Goal: Information Seeking & Learning: Learn about a topic

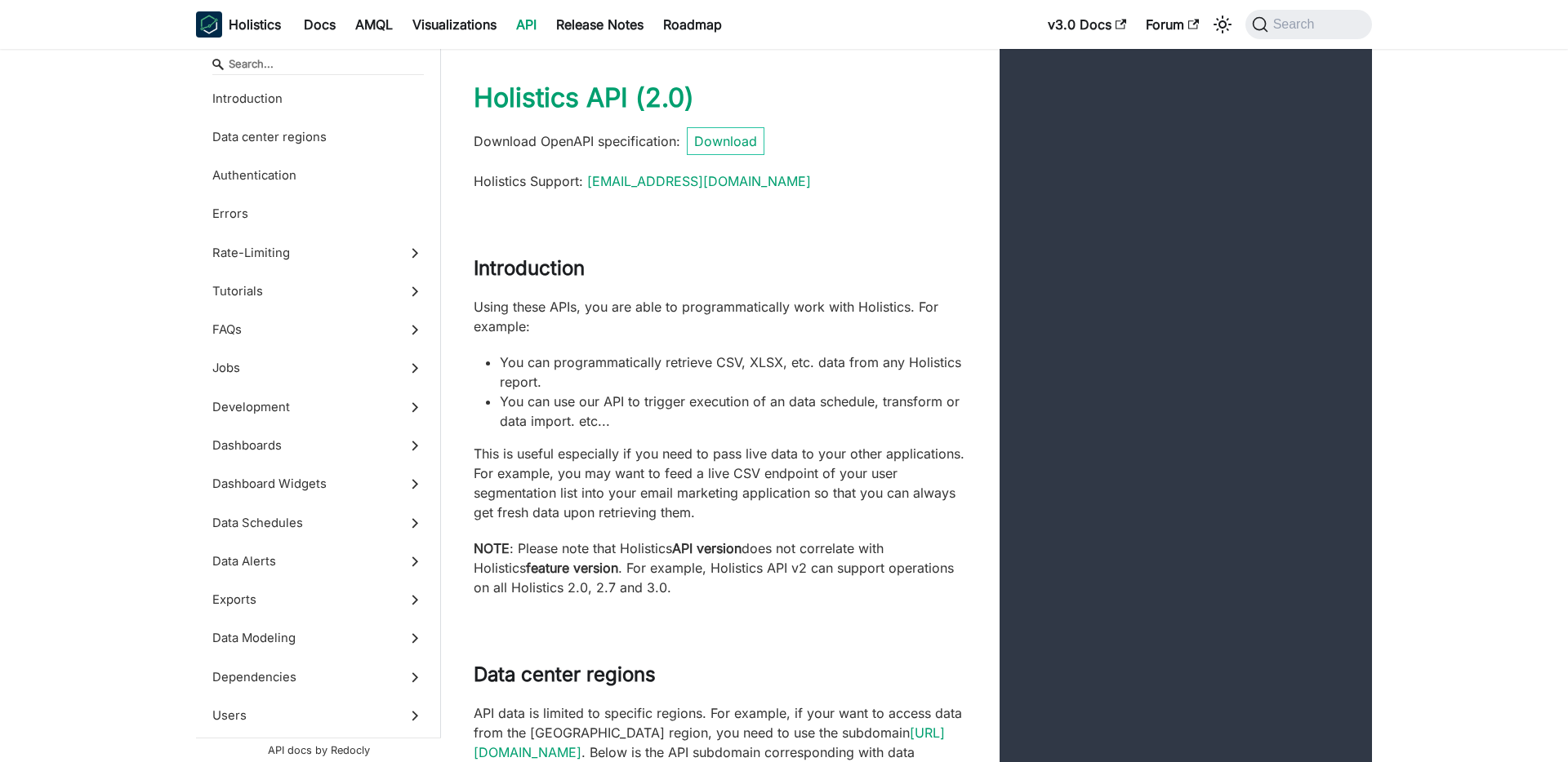
click at [1076, 29] on link "v3.0 Docs" at bounding box center [1087, 24] width 98 height 26
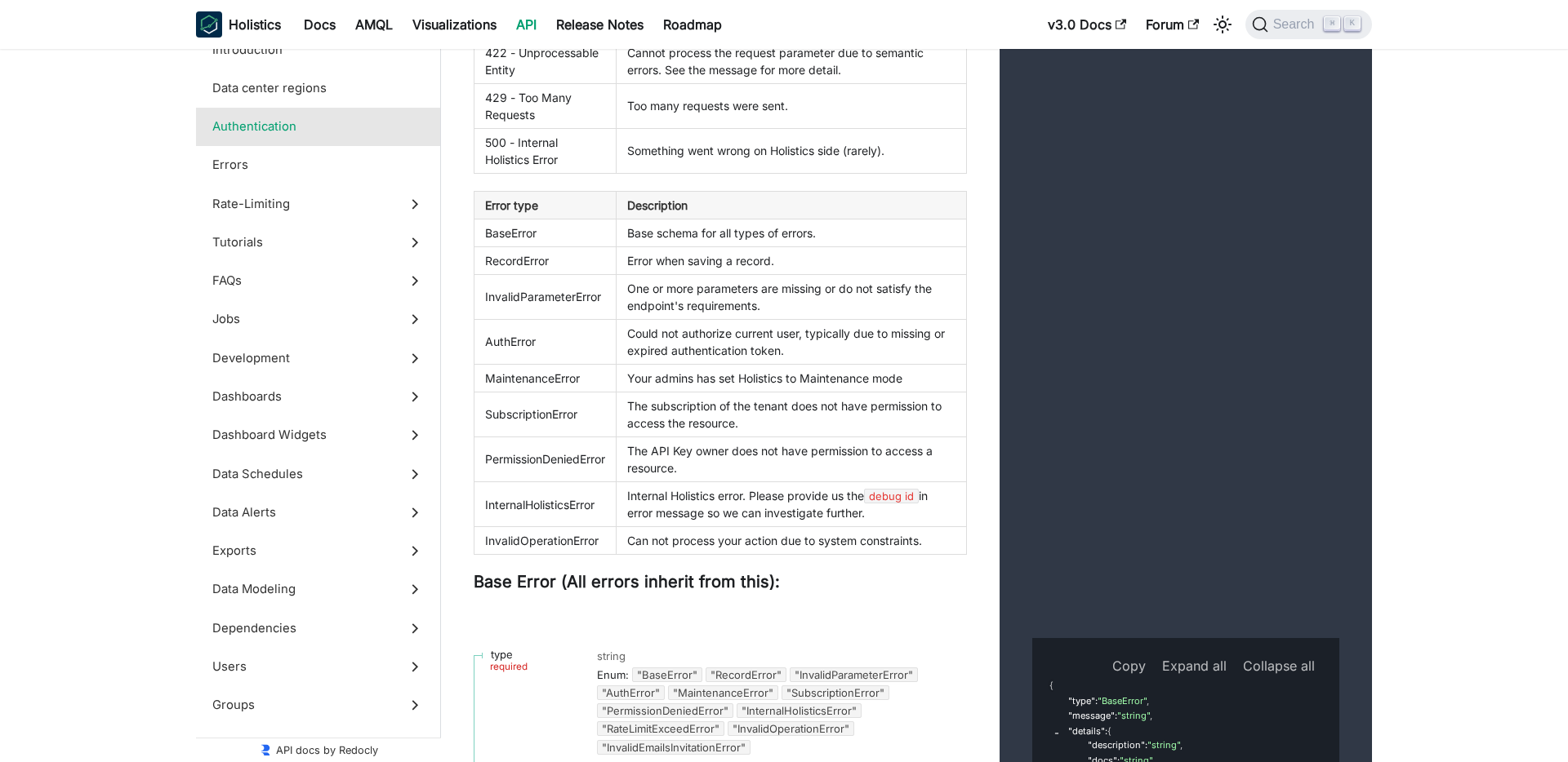
scroll to position [2327, 0]
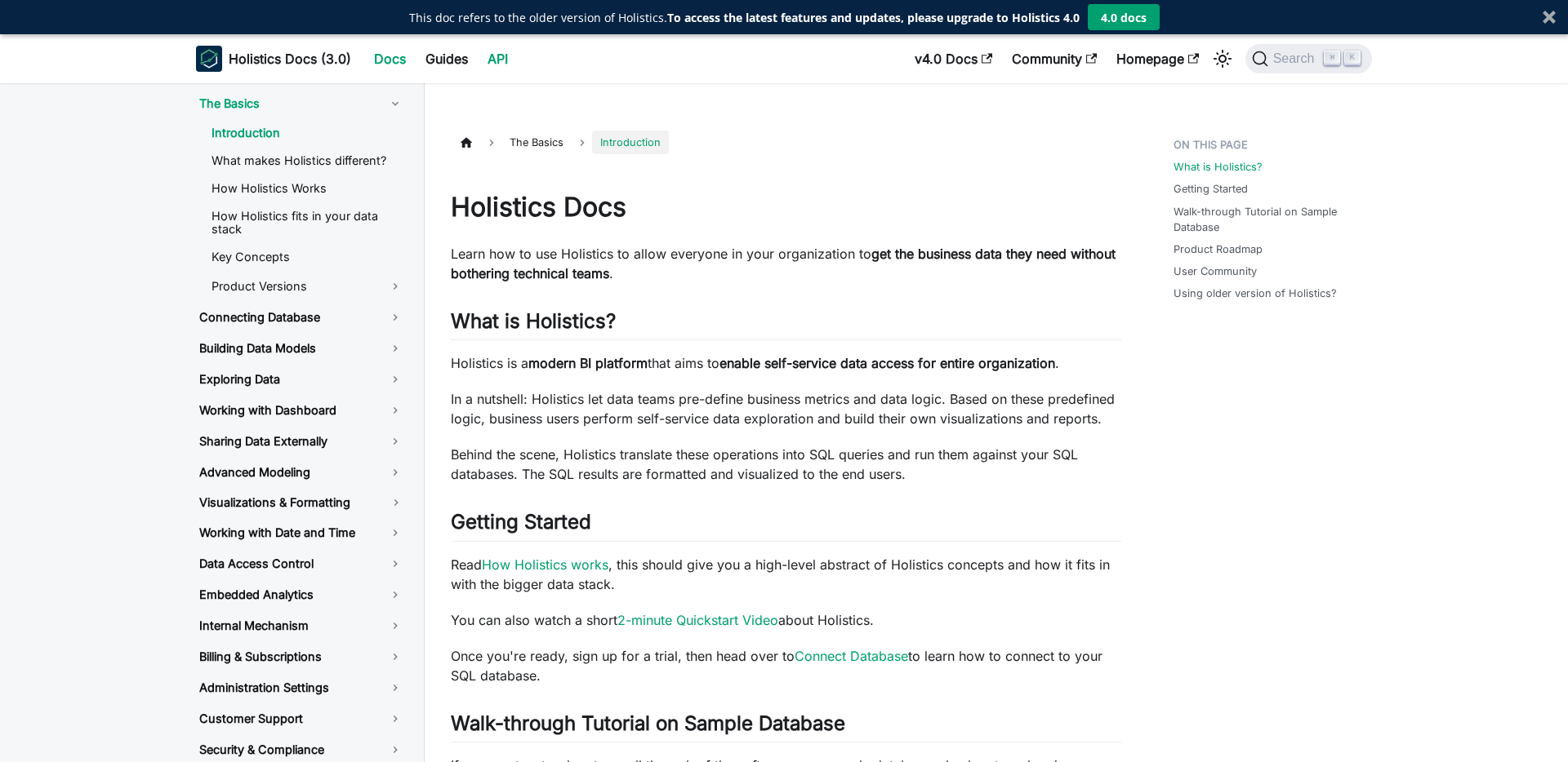
click at [497, 63] on link "API" at bounding box center [497, 59] width 40 height 26
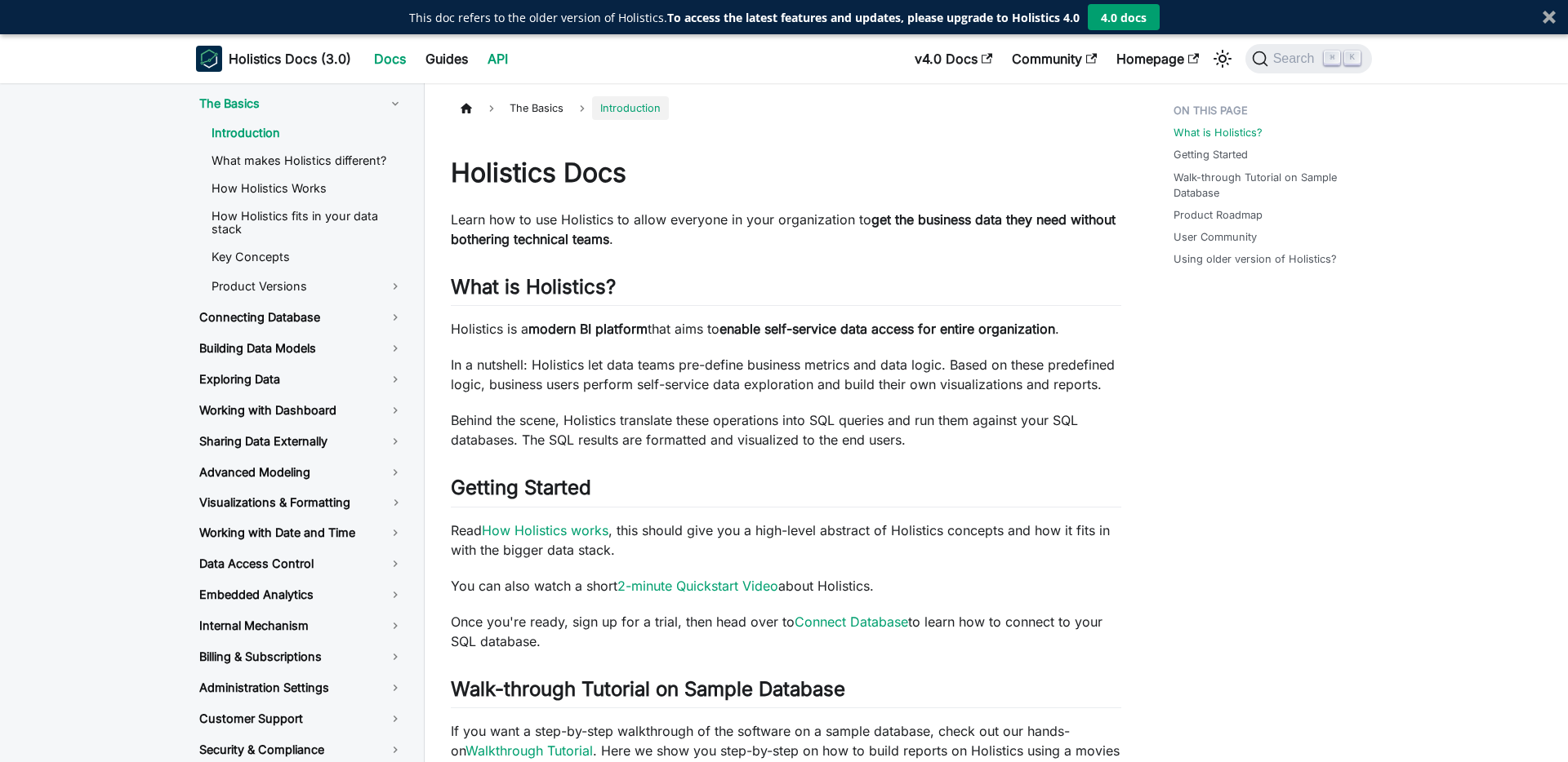
click at [481, 51] on link "API" at bounding box center [497, 59] width 40 height 26
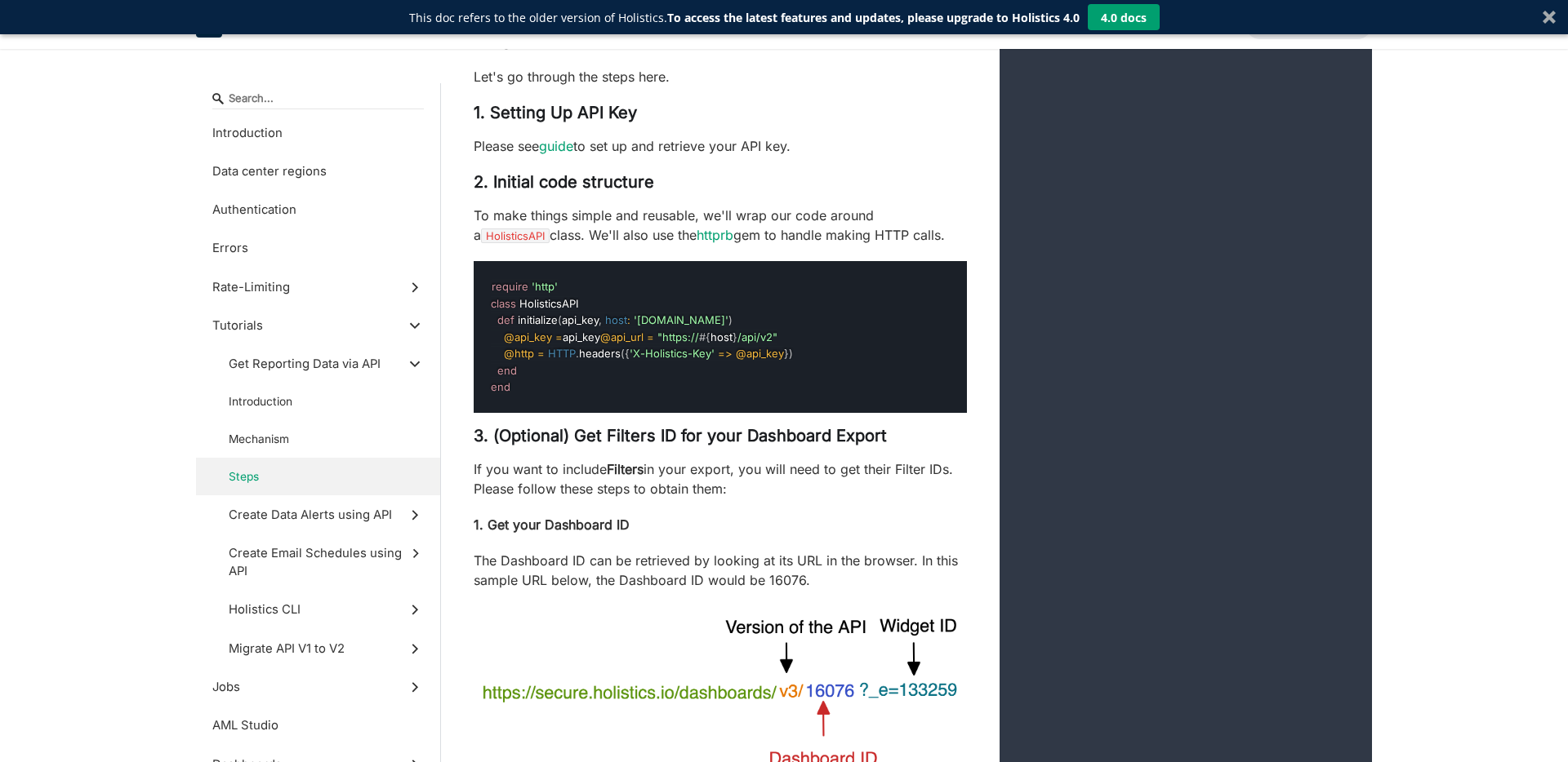
scroll to position [4820, 0]
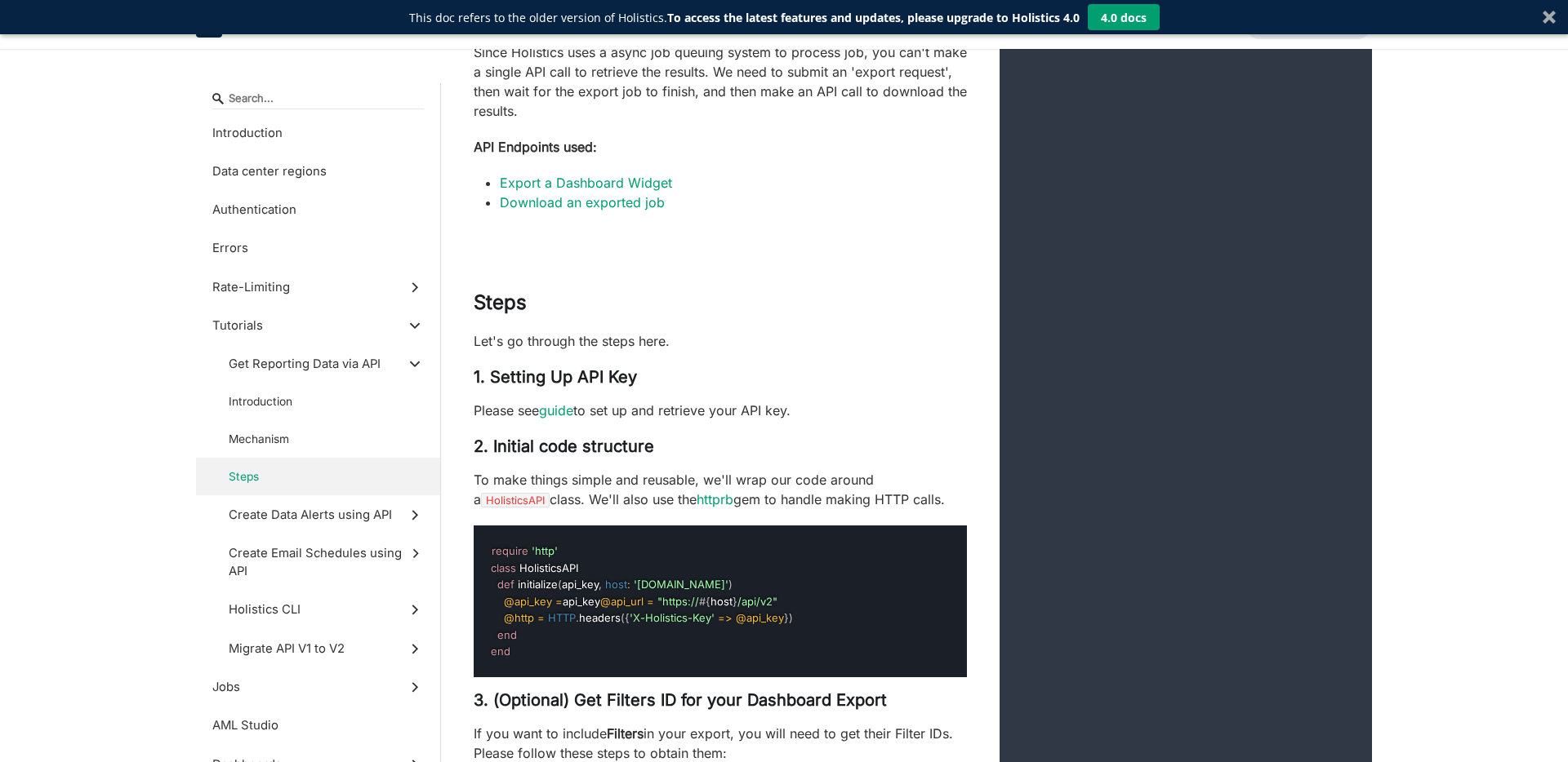
scroll to position [5396, 0]
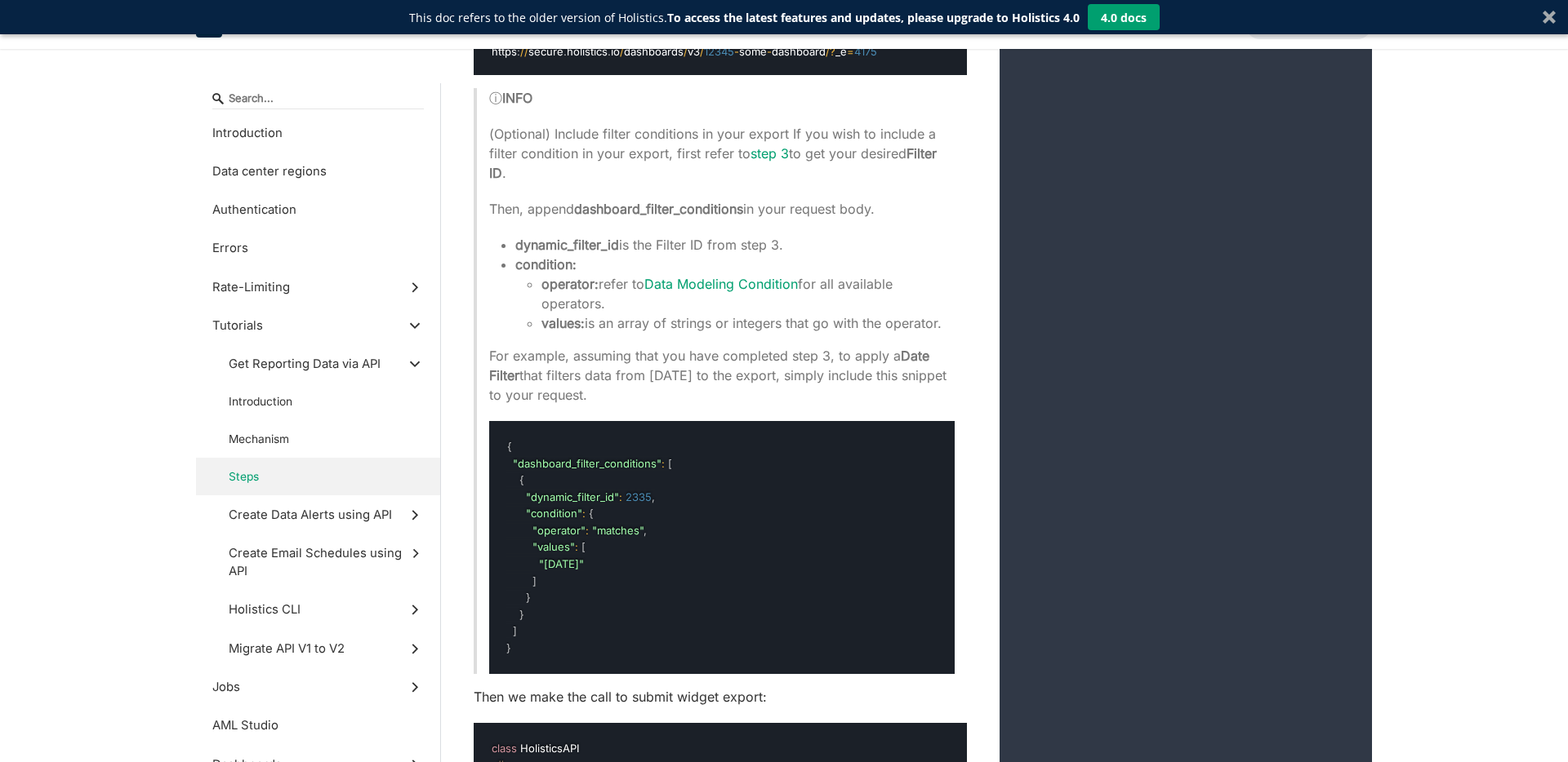
scroll to position [11503, 0]
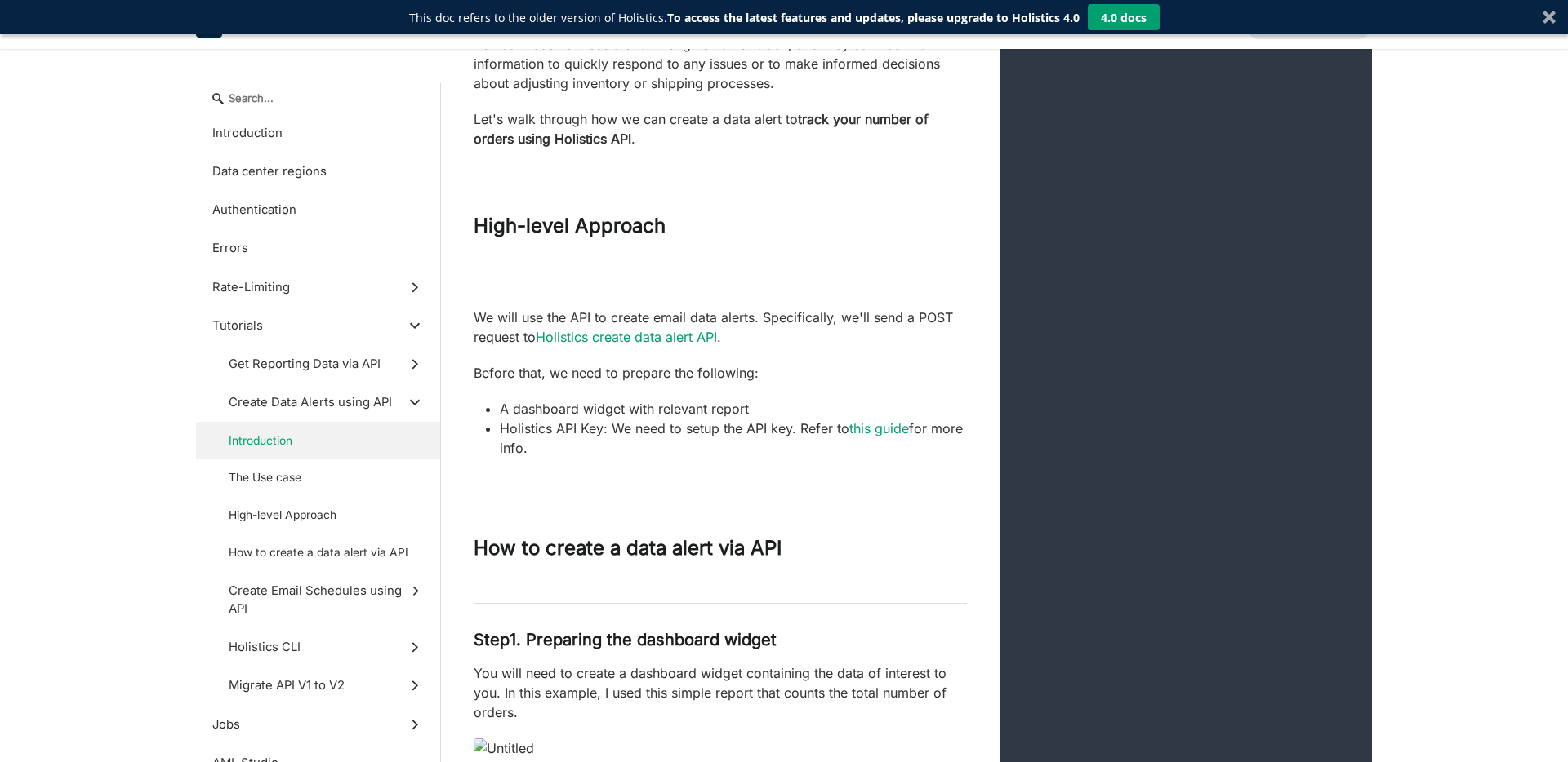
scroll to position [9328, 0]
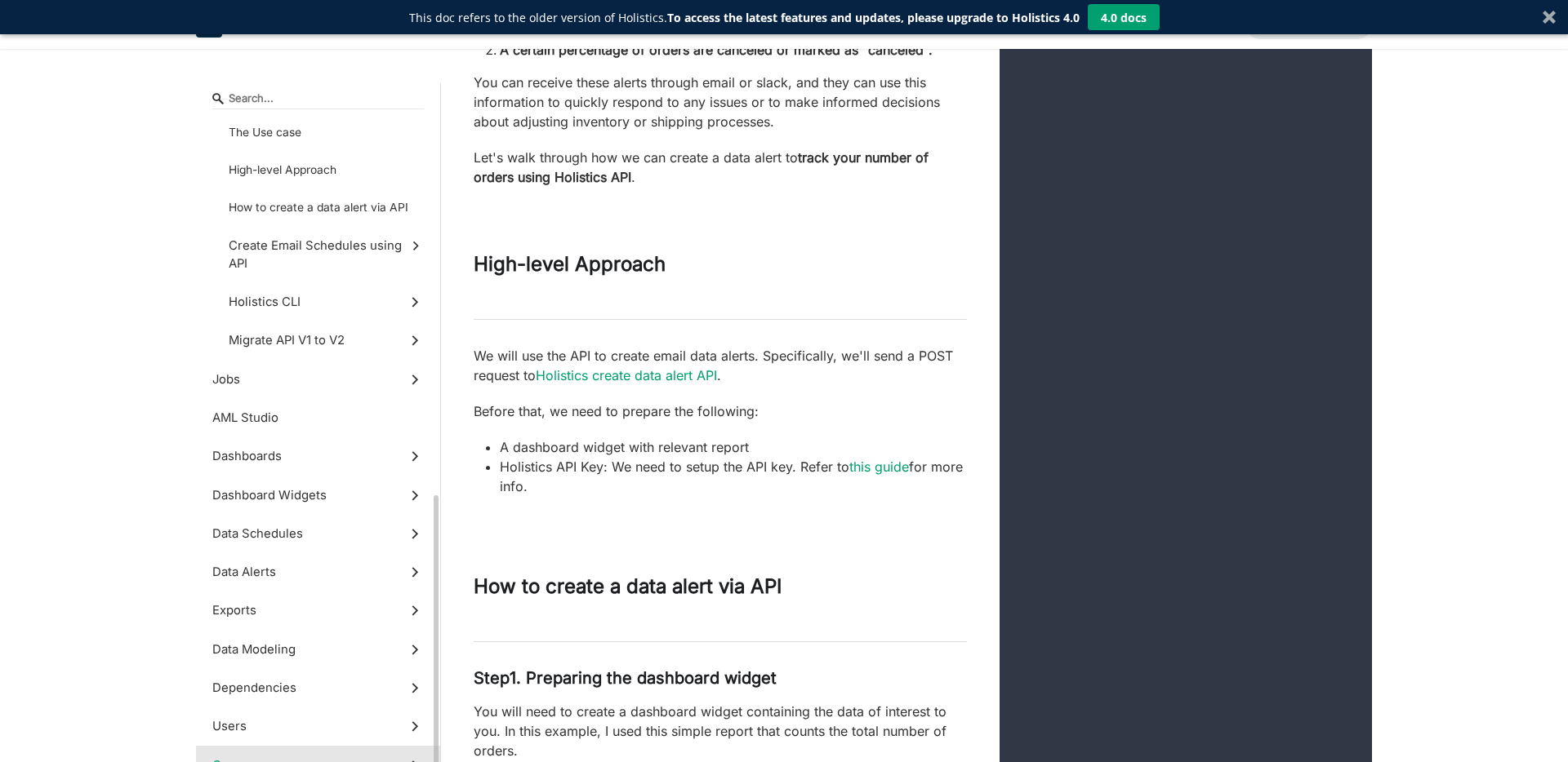
scroll to position [575, 0]
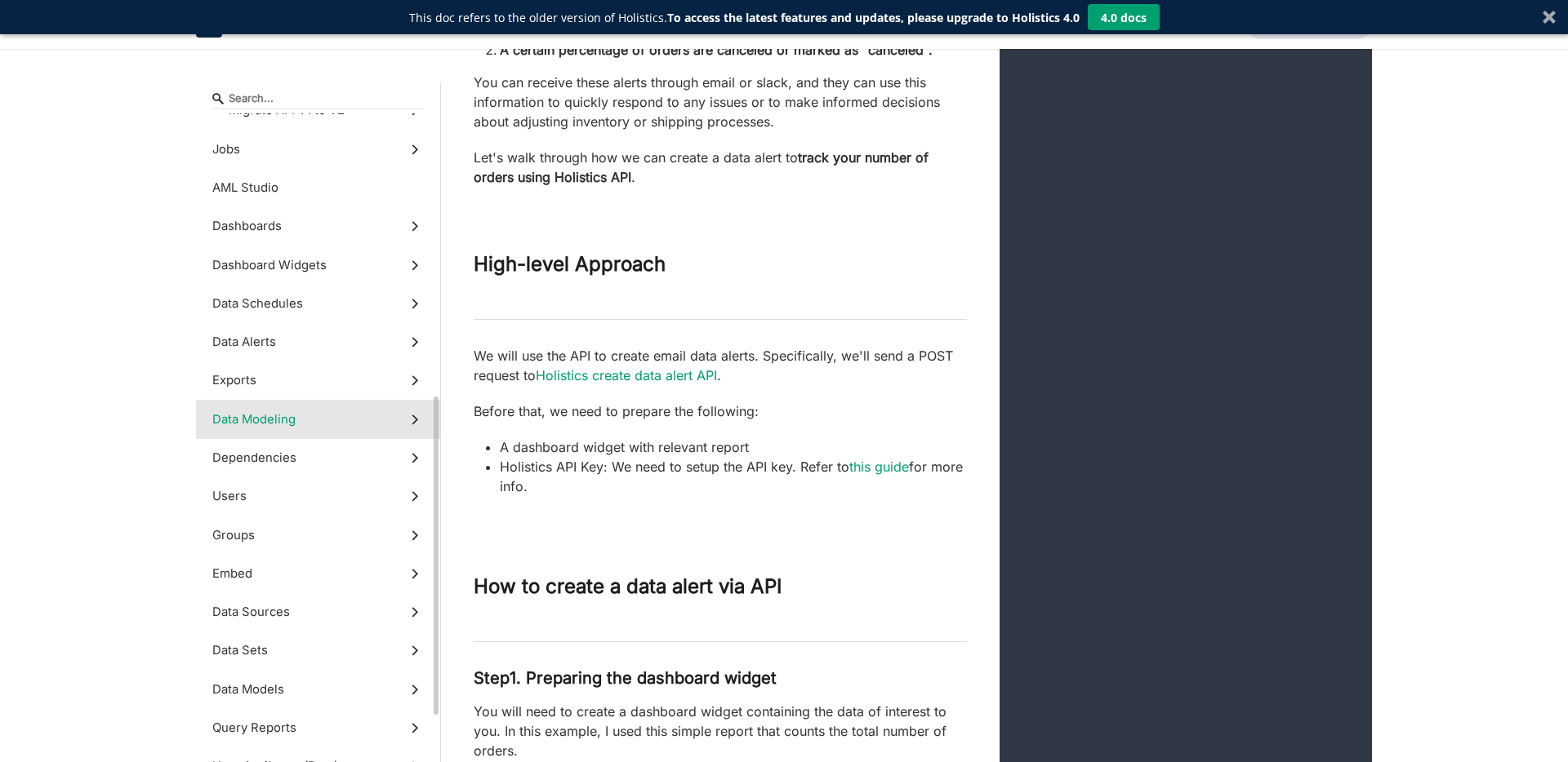
click at [295, 418] on label "Data Modeling" at bounding box center [318, 419] width 244 height 39
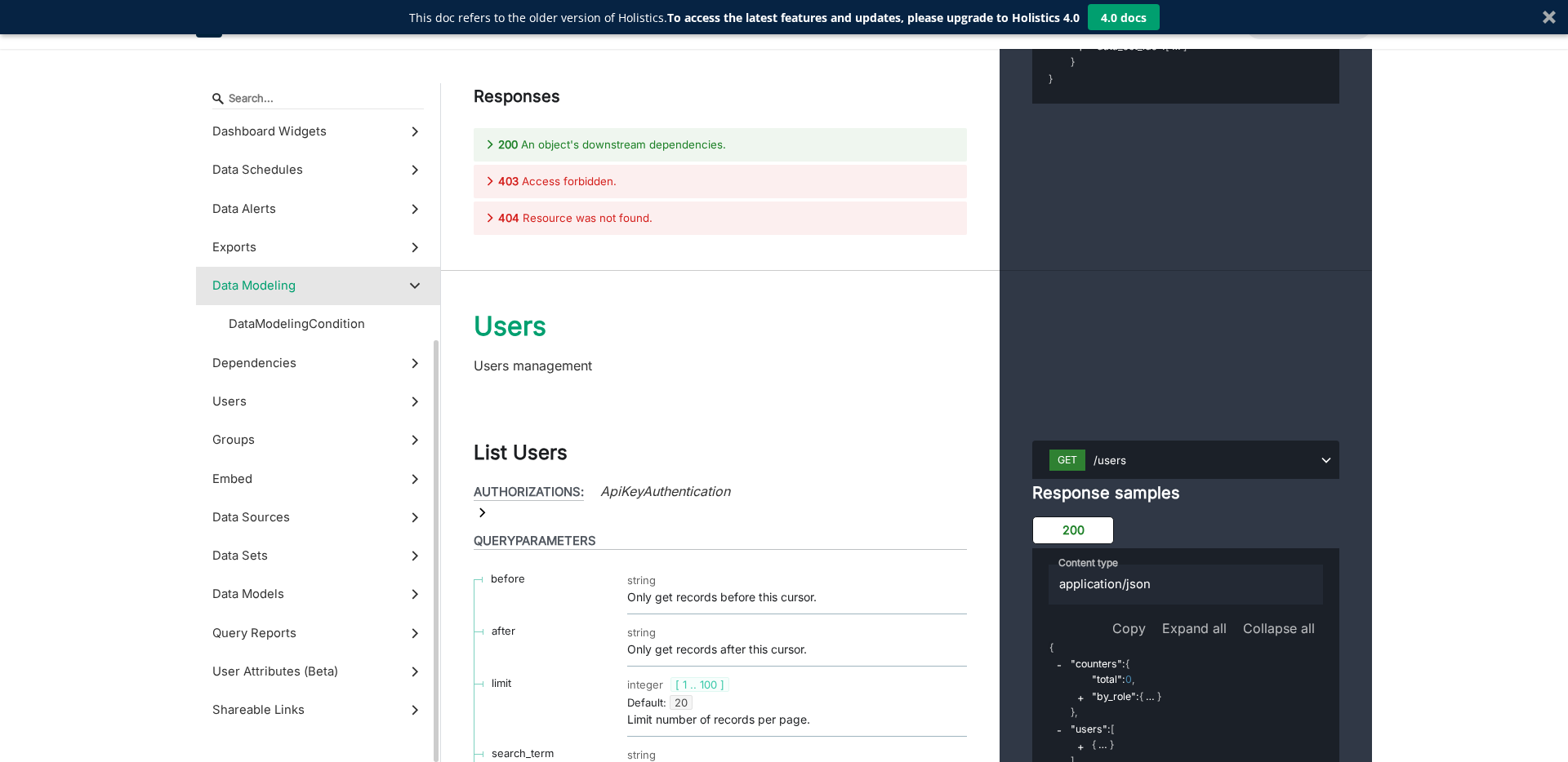
scroll to position [348, 0]
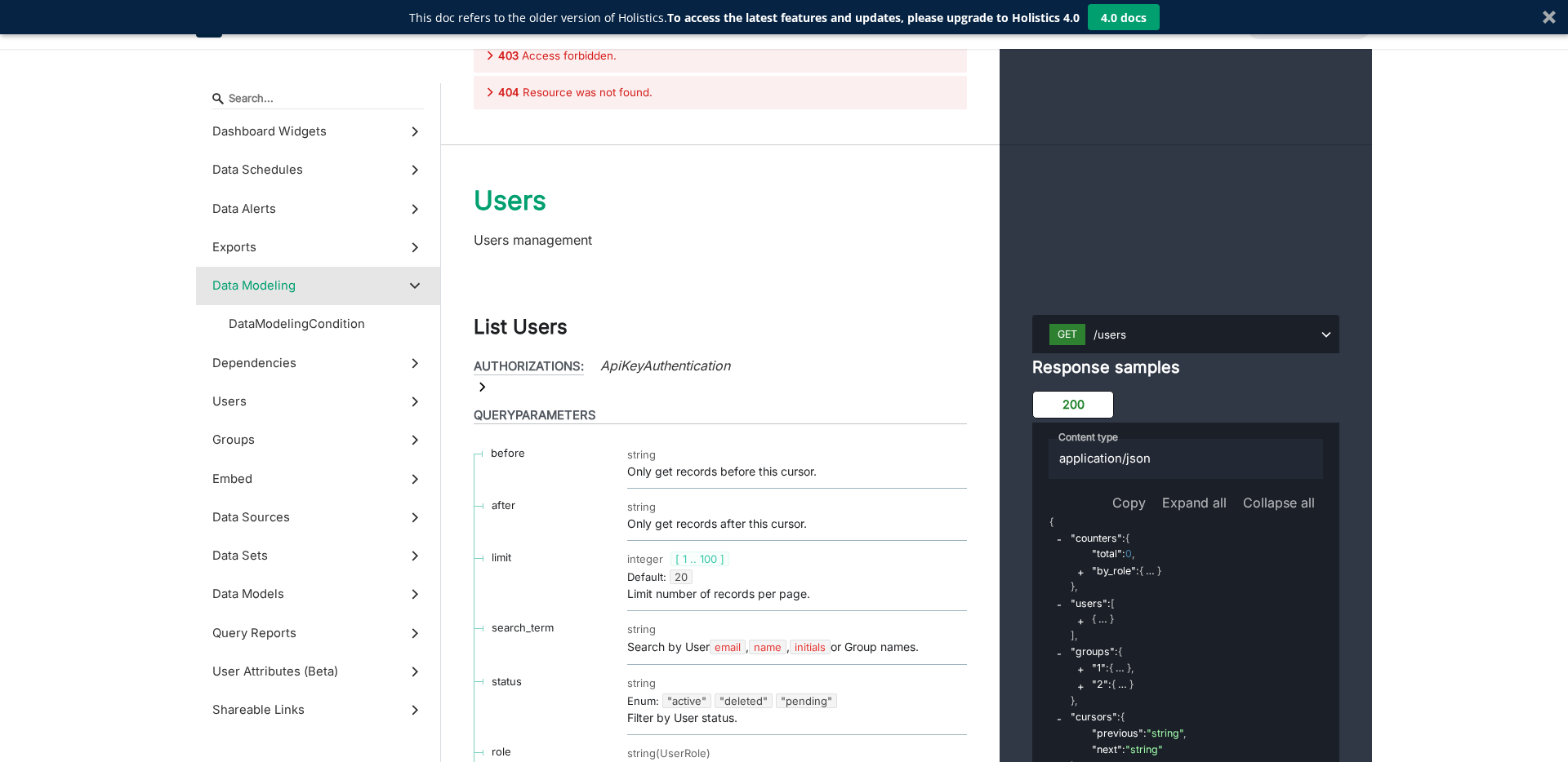
scroll to position [42057, 0]
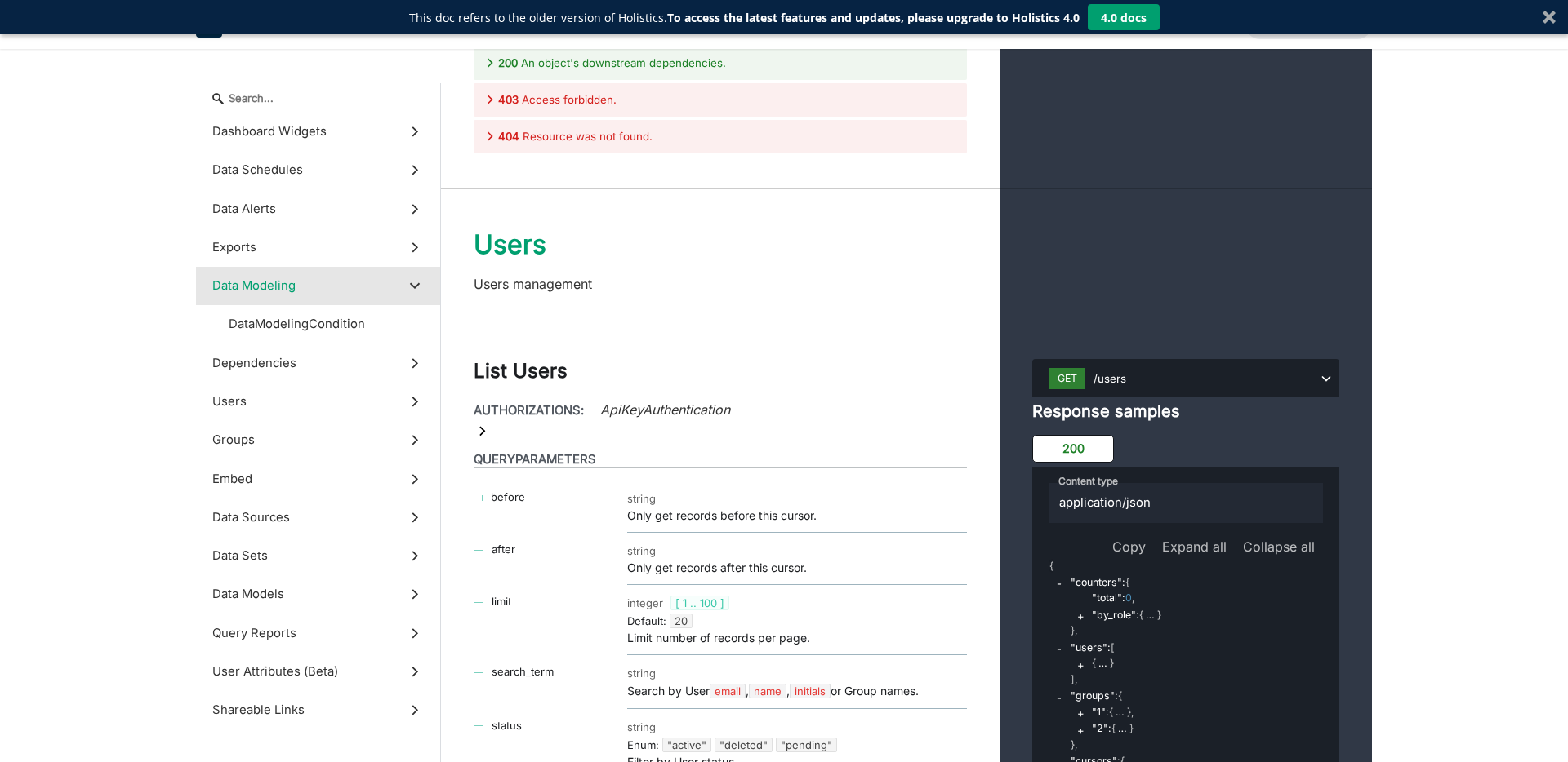
scroll to position [42528, 0]
